Goal: Task Accomplishment & Management: Manage account settings

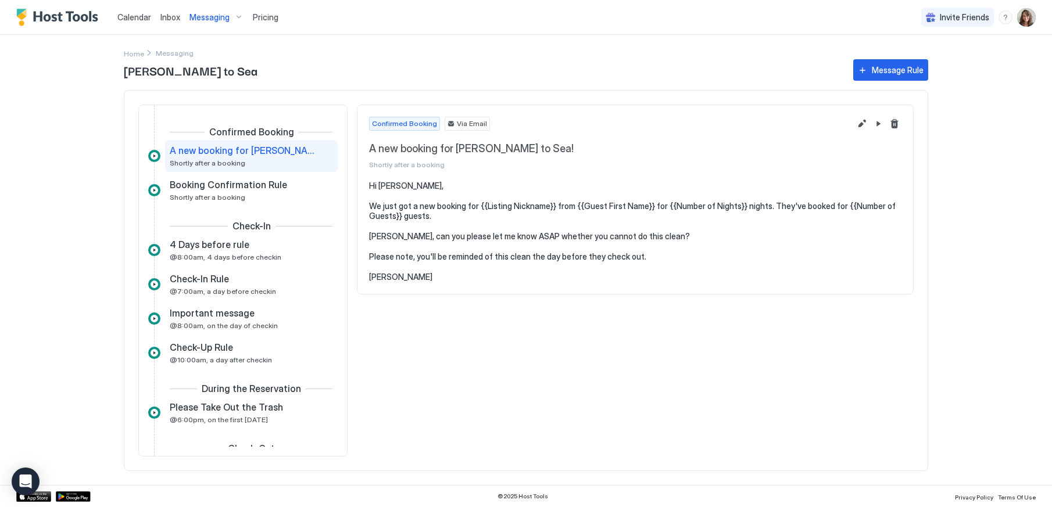
scroll to position [196, 0]
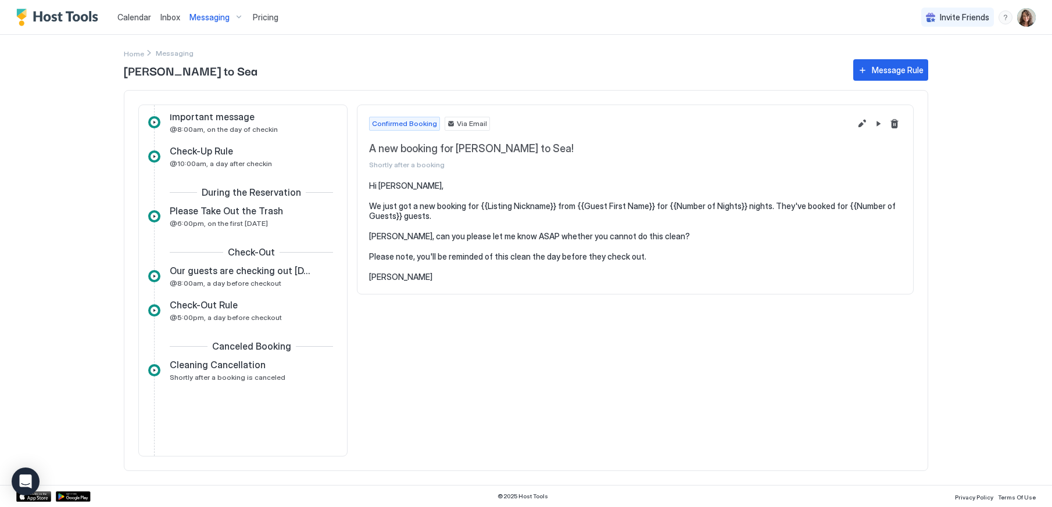
click at [130, 10] on div "Calendar" at bounding box center [134, 17] width 43 height 22
click at [135, 16] on span "Calendar" at bounding box center [134, 17] width 34 height 10
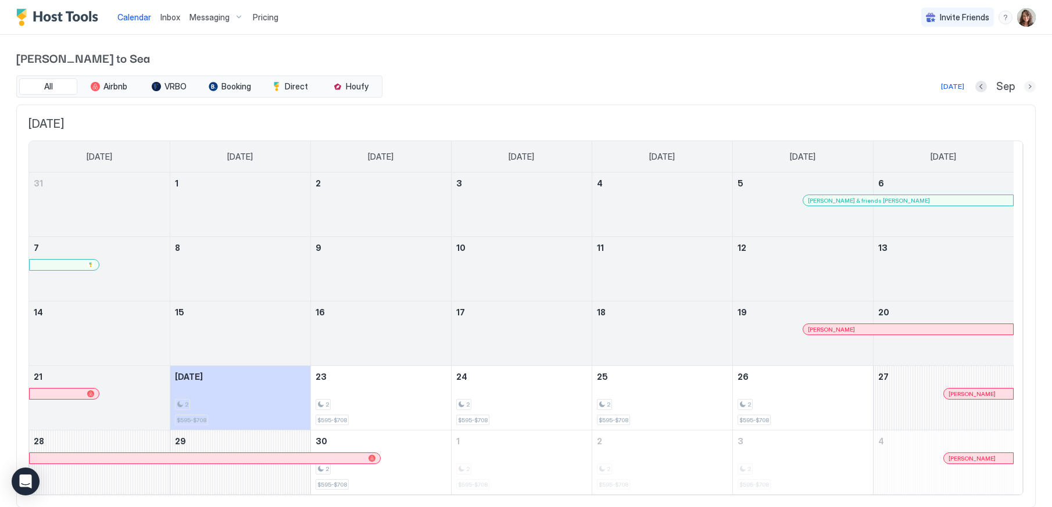
click at [1024, 88] on button "Next month" at bounding box center [1030, 87] width 12 height 12
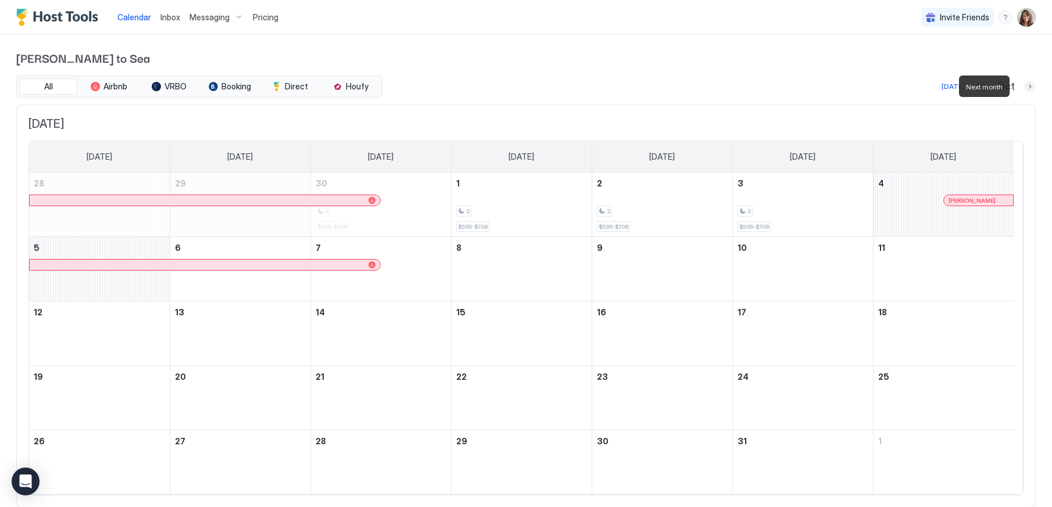
click at [1024, 88] on button "Next month" at bounding box center [1030, 87] width 12 height 12
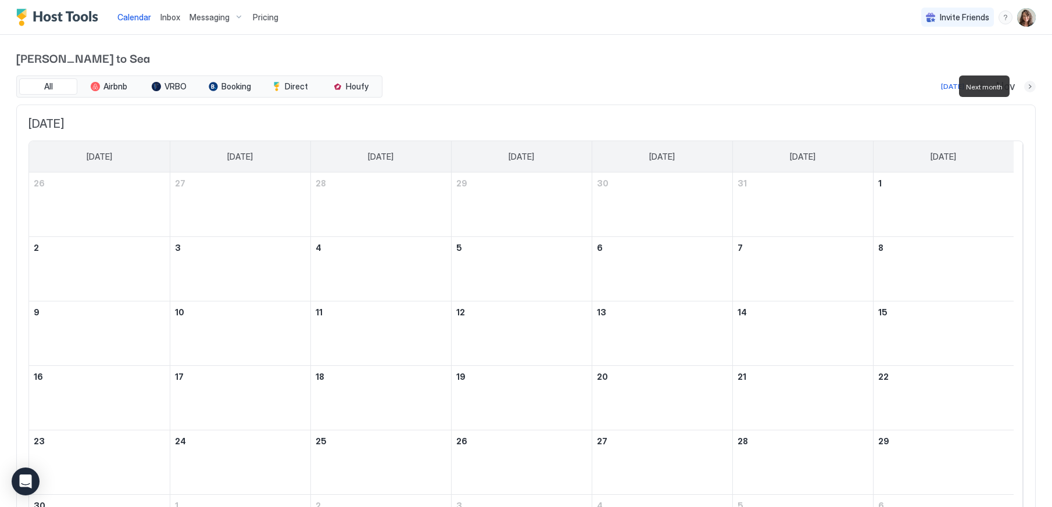
click at [1024, 88] on button "Next month" at bounding box center [1030, 87] width 12 height 12
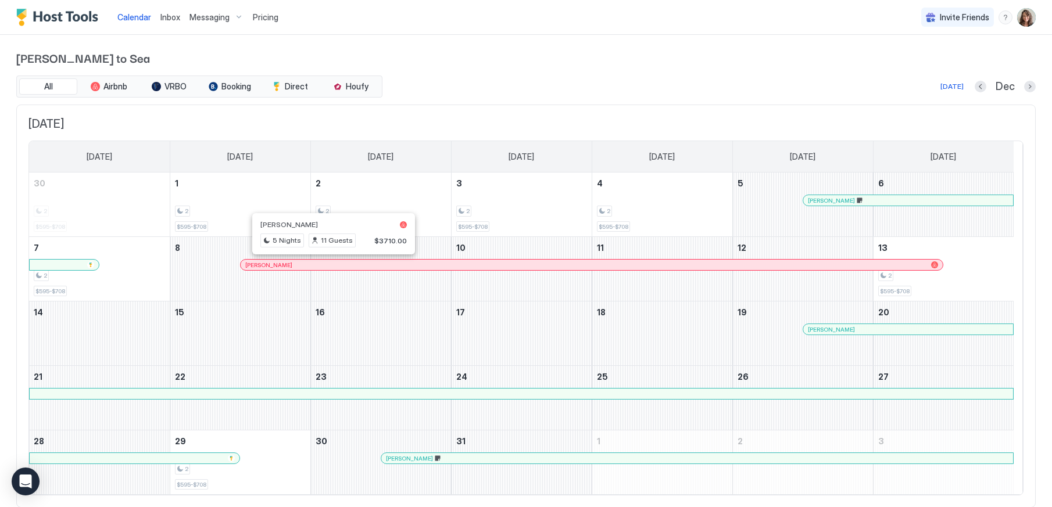
click at [329, 264] on div at bounding box center [328, 264] width 9 height 9
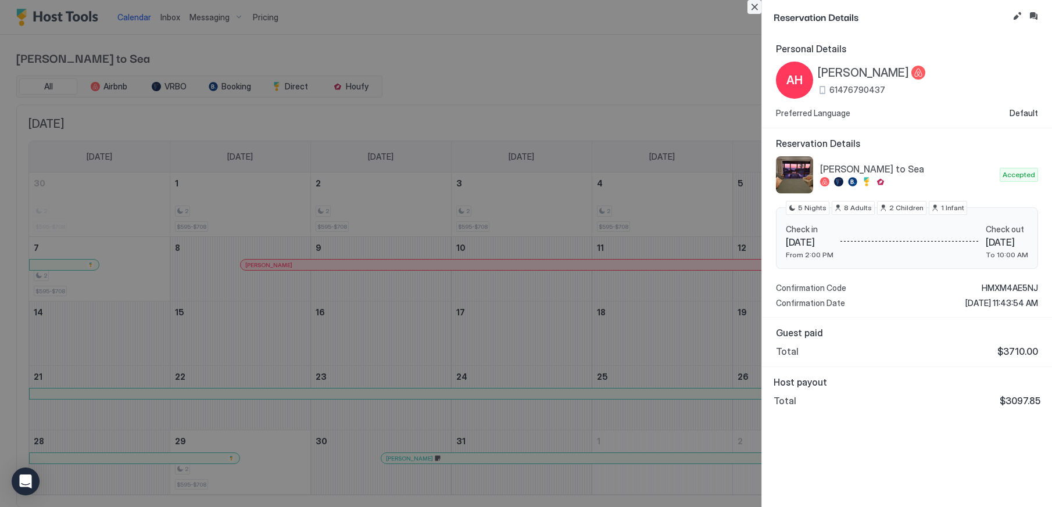
click at [756, 7] on button "Close" at bounding box center [754, 7] width 14 height 14
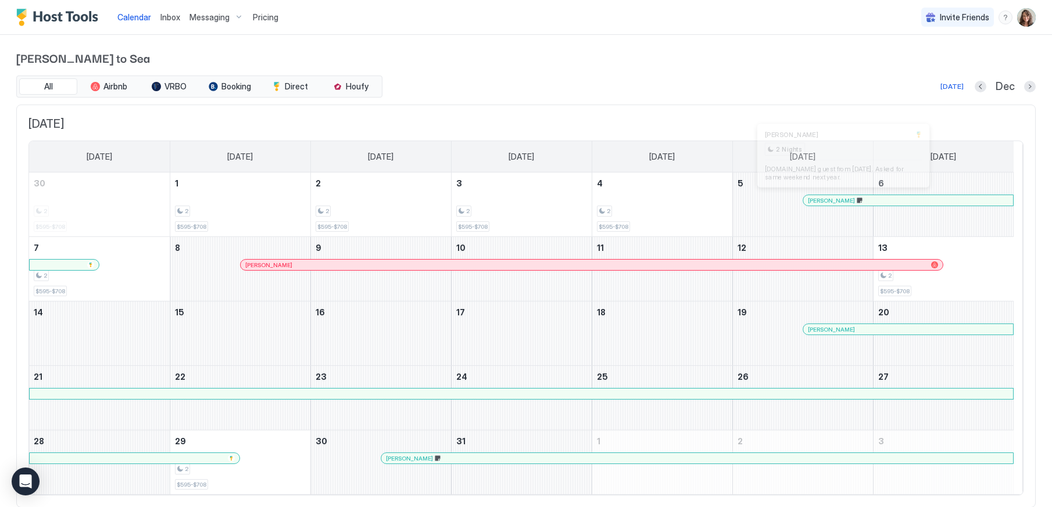
click at [843, 202] on div at bounding box center [843, 200] width 9 height 9
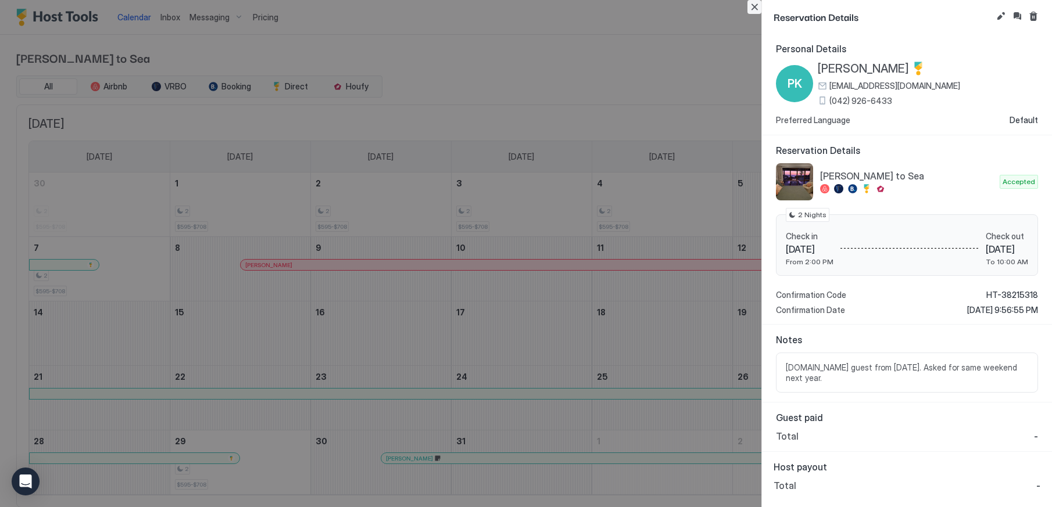
click at [753, 5] on button "Close" at bounding box center [754, 7] width 14 height 14
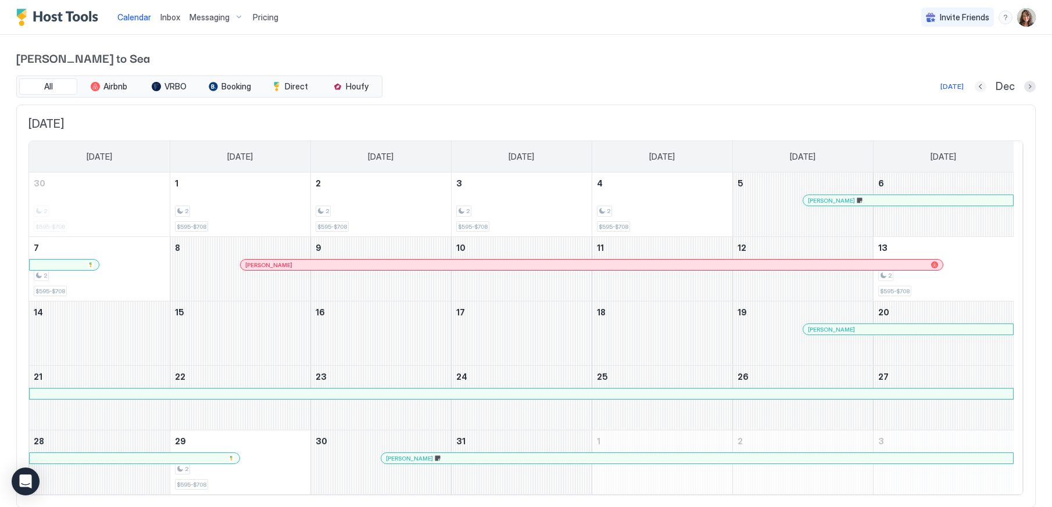
click at [975, 86] on button "Previous month" at bounding box center [981, 87] width 12 height 12
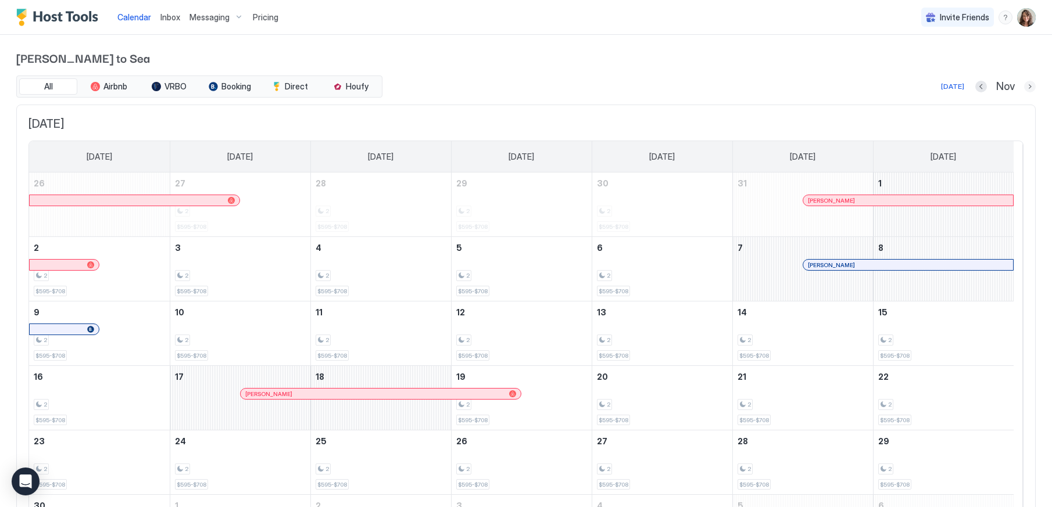
click at [1025, 88] on button "Next month" at bounding box center [1030, 87] width 12 height 12
